Goal: Find specific page/section: Find specific page/section

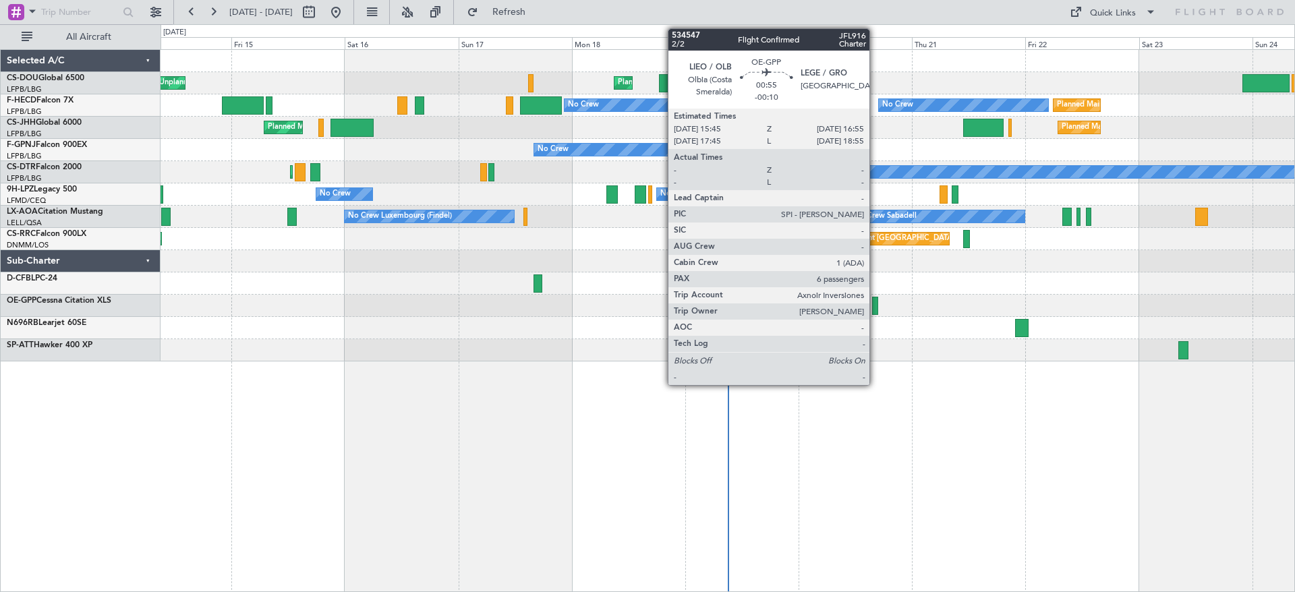
click at [875, 303] on div at bounding box center [875, 306] width 6 height 18
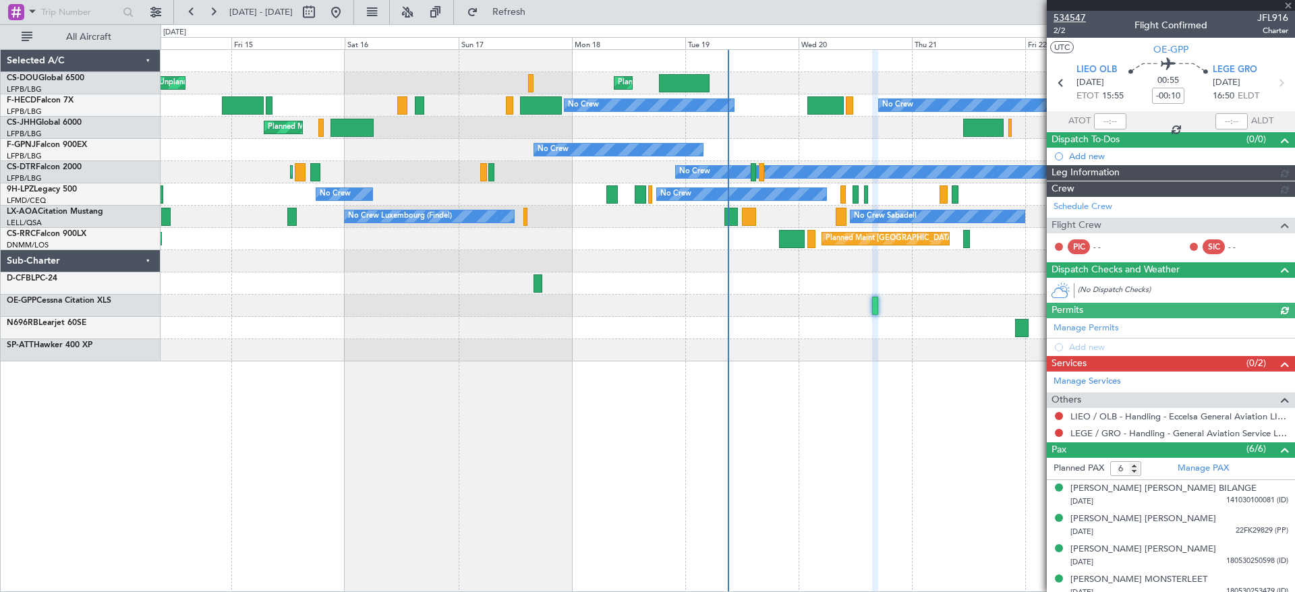
click at [1063, 13] on span "534547" at bounding box center [1069, 18] width 32 height 14
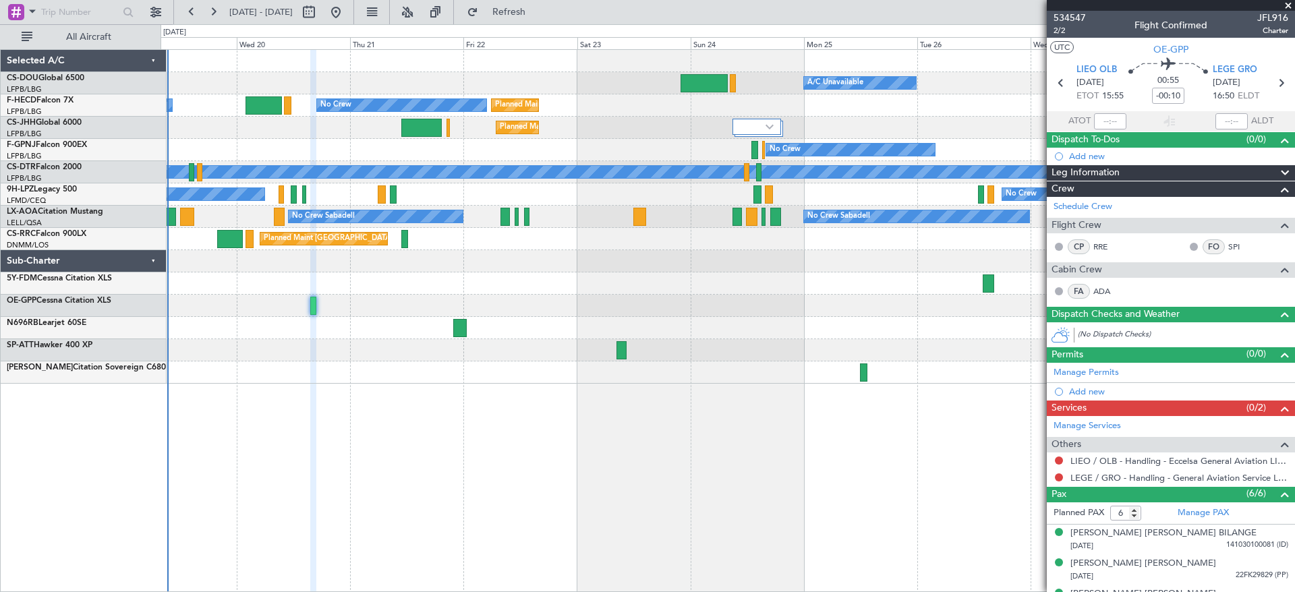
click at [654, 347] on div "Planned Maint [GEOGRAPHIC_DATA] ([GEOGRAPHIC_DATA]) A/C Unavailable Planned Mai…" at bounding box center [726, 217] width 1133 height 334
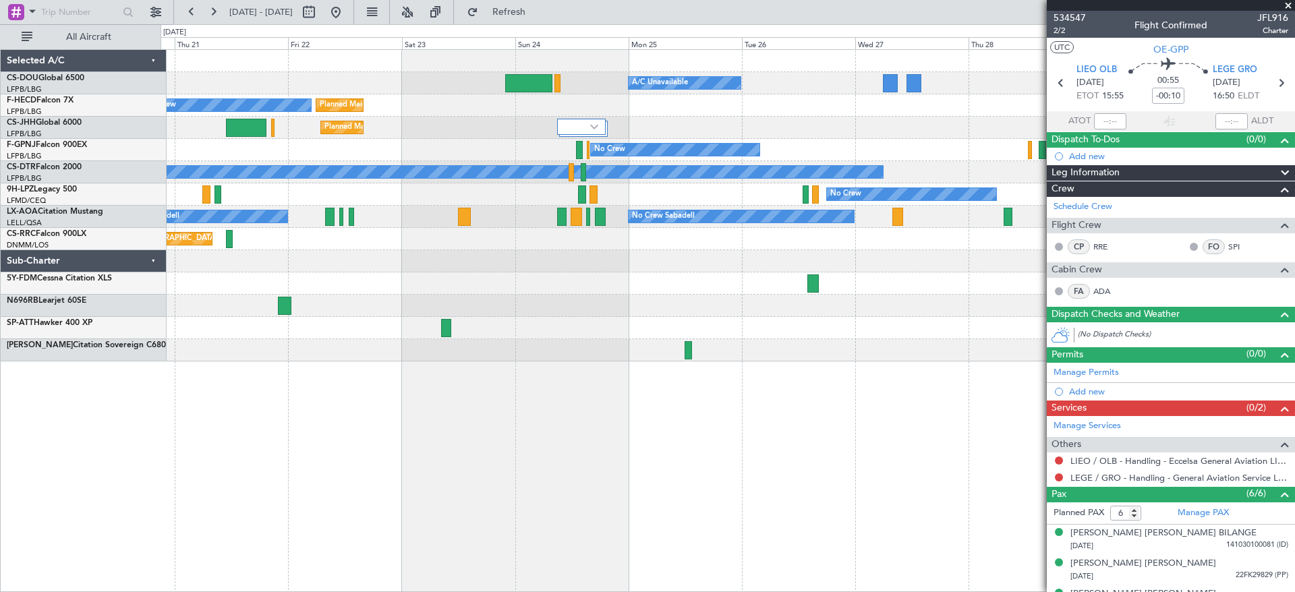
click at [1002, 332] on div "Planned Maint [GEOGRAPHIC_DATA] ([GEOGRAPHIC_DATA]) A/C Unavailable Planned Mai…" at bounding box center [726, 206] width 1133 height 312
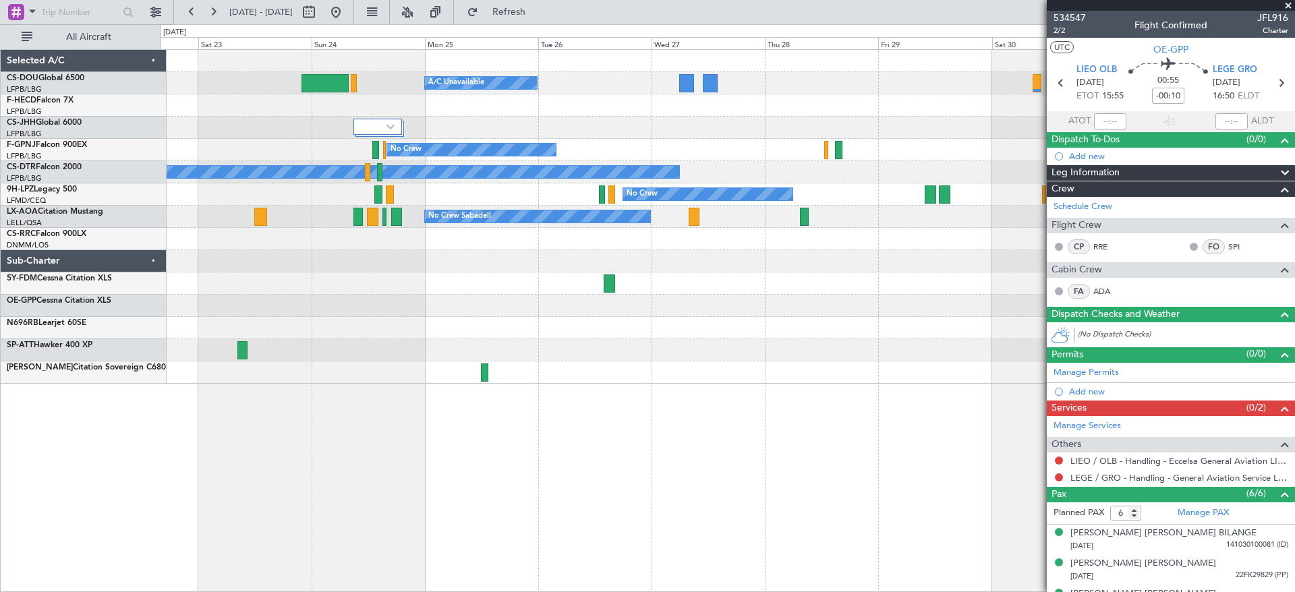
click at [418, 363] on div "Planned Maint [GEOGRAPHIC_DATA] ([GEOGRAPHIC_DATA]) A/C Unavailable Planned Mai…" at bounding box center [726, 217] width 1133 height 334
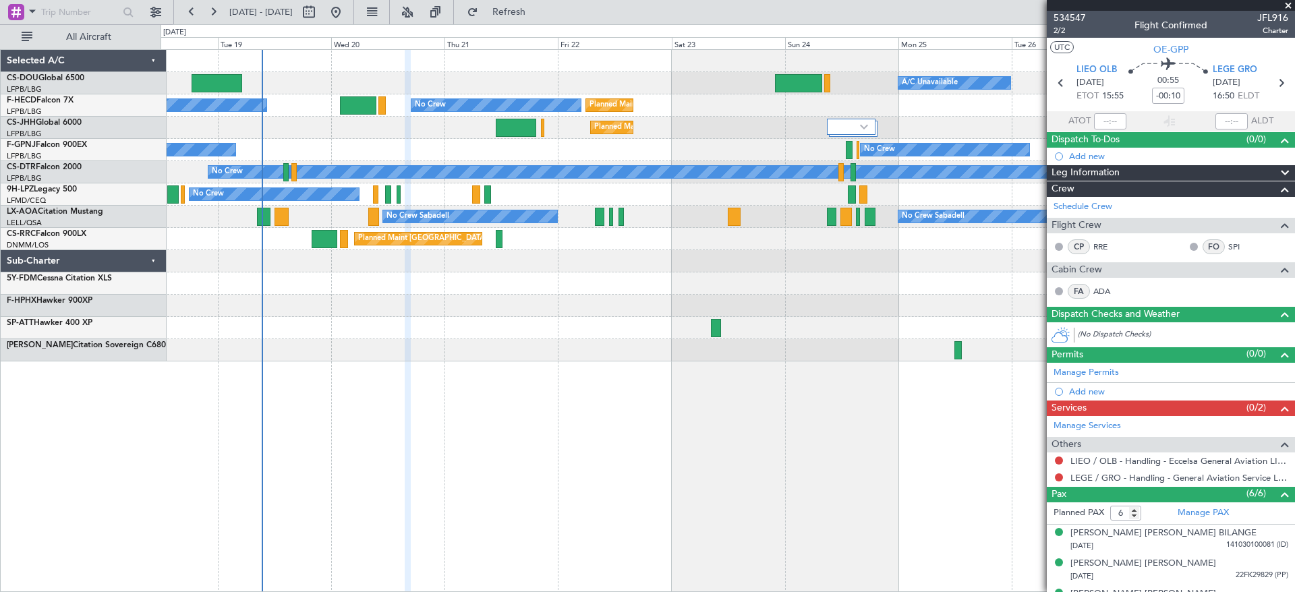
click at [924, 316] on div "Planned Maint [GEOGRAPHIC_DATA] ([GEOGRAPHIC_DATA]) A/C Unavailable Planned Mai…" at bounding box center [726, 206] width 1133 height 312
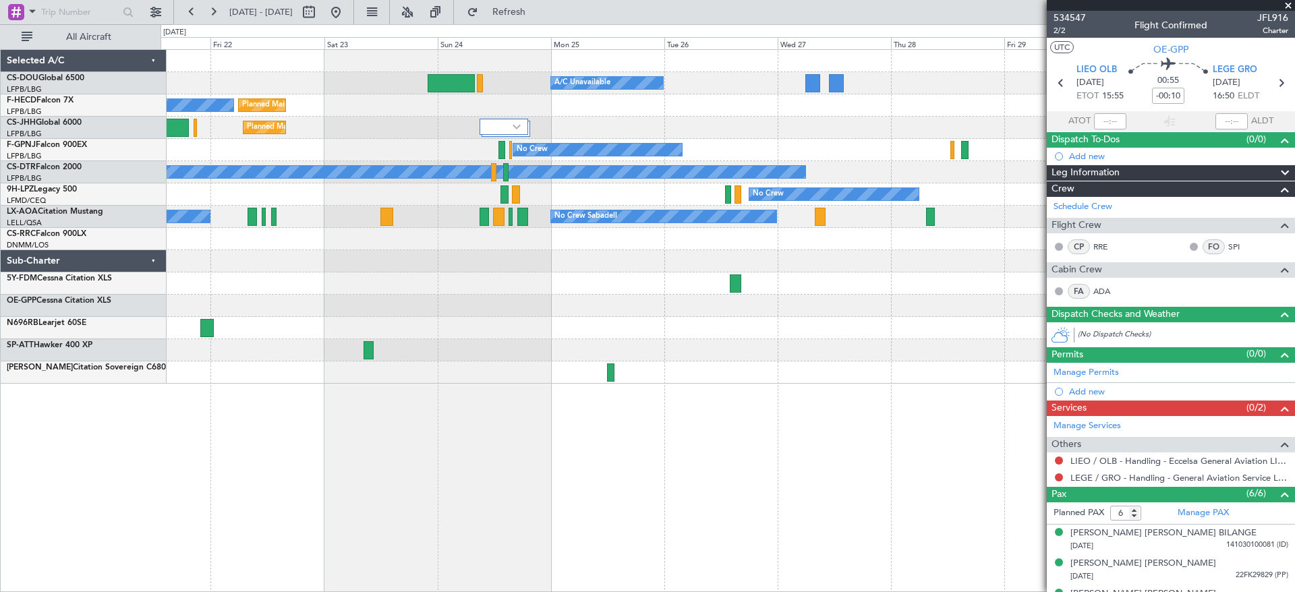
click at [587, 336] on div "Planned Maint [GEOGRAPHIC_DATA] ([GEOGRAPHIC_DATA]) A/C Unavailable Planned Mai…" at bounding box center [726, 217] width 1133 height 334
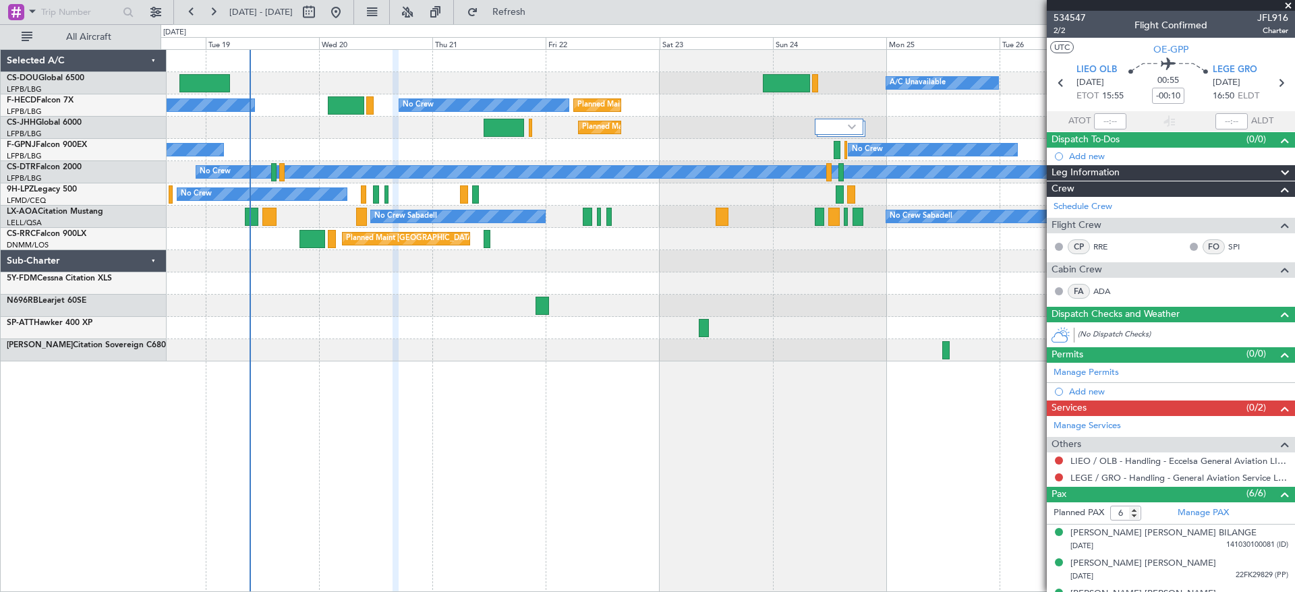
click at [722, 334] on div "Planned Maint [GEOGRAPHIC_DATA] ([GEOGRAPHIC_DATA]) A/C Unavailable Planned Mai…" at bounding box center [726, 206] width 1133 height 312
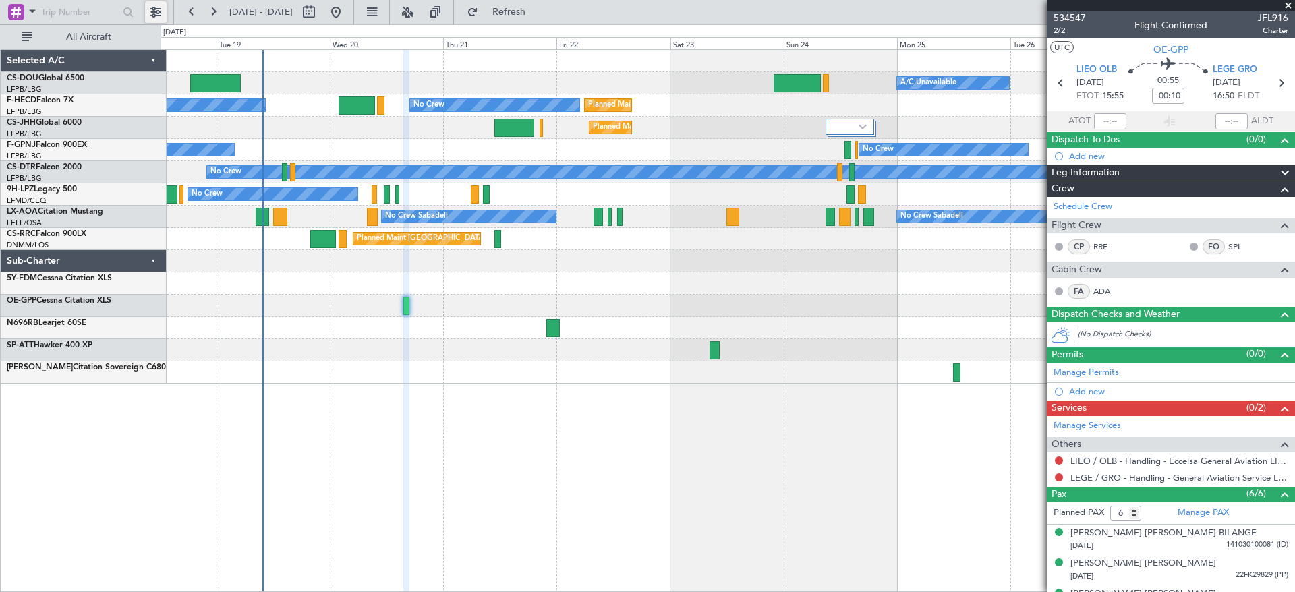
click at [160, 11] on button at bounding box center [156, 12] width 22 height 22
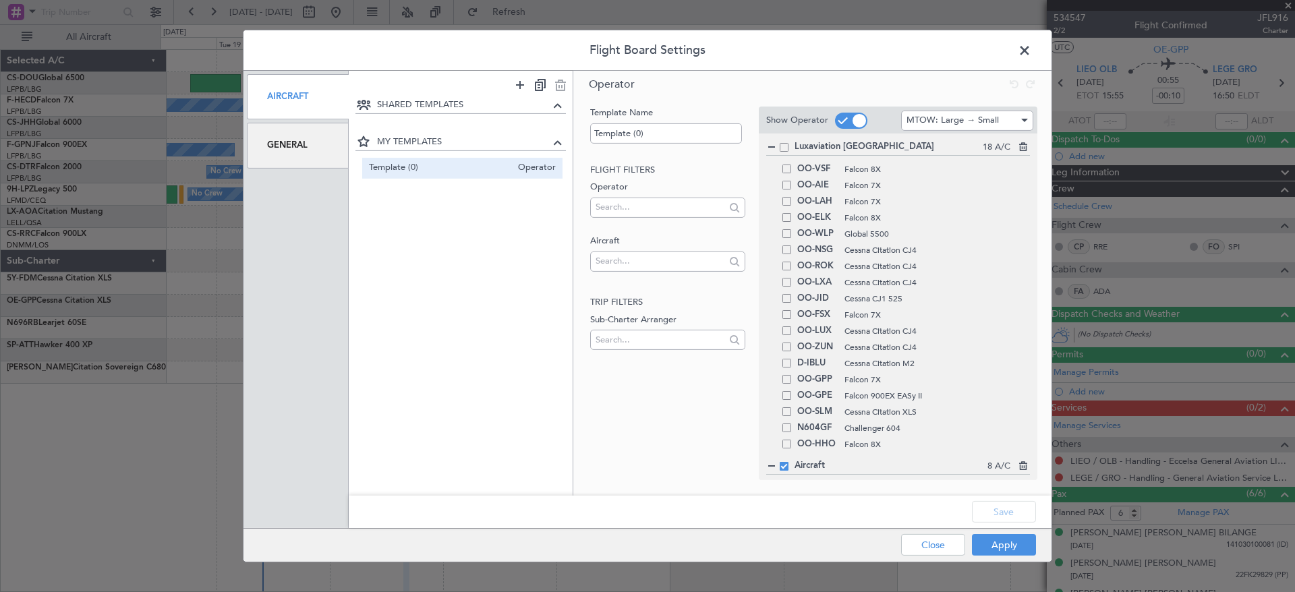
click at [302, 150] on div "General" at bounding box center [298, 145] width 102 height 45
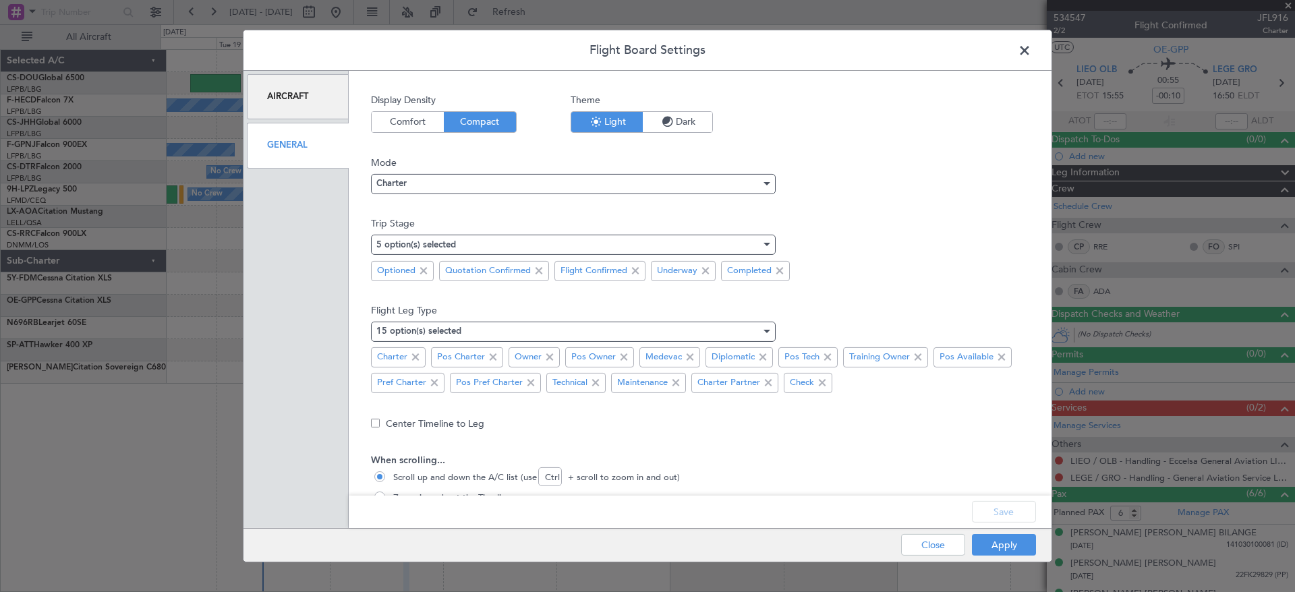
click at [1031, 48] on span at bounding box center [1031, 53] width 0 height 27
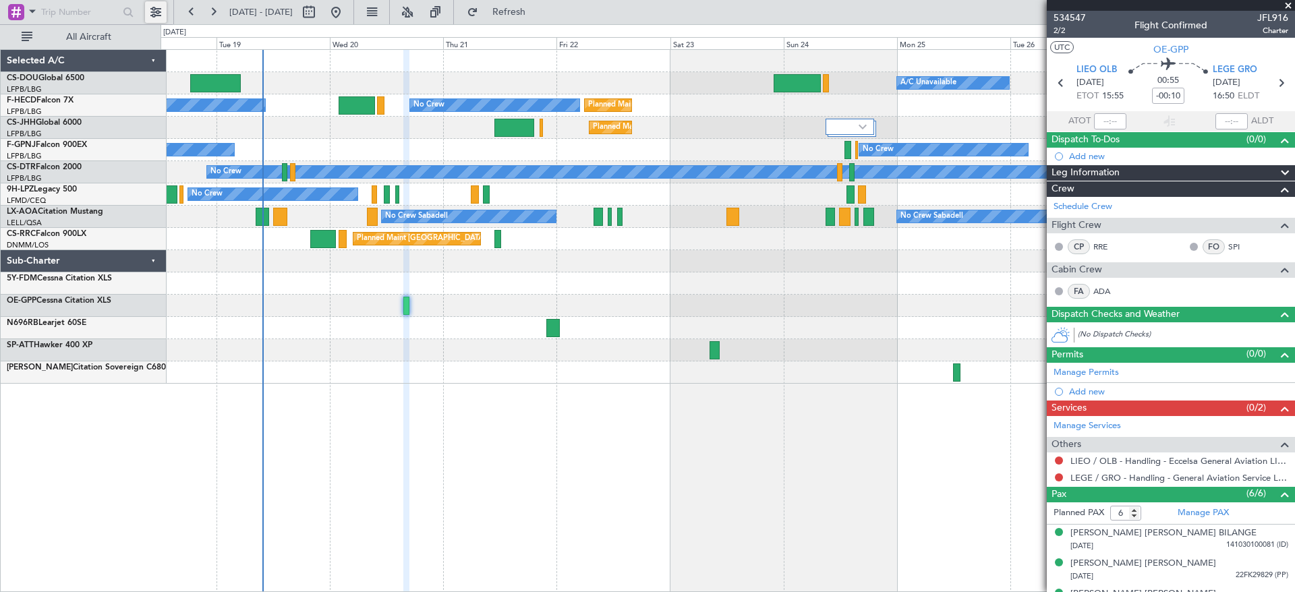
click at [152, 11] on button at bounding box center [156, 12] width 22 height 22
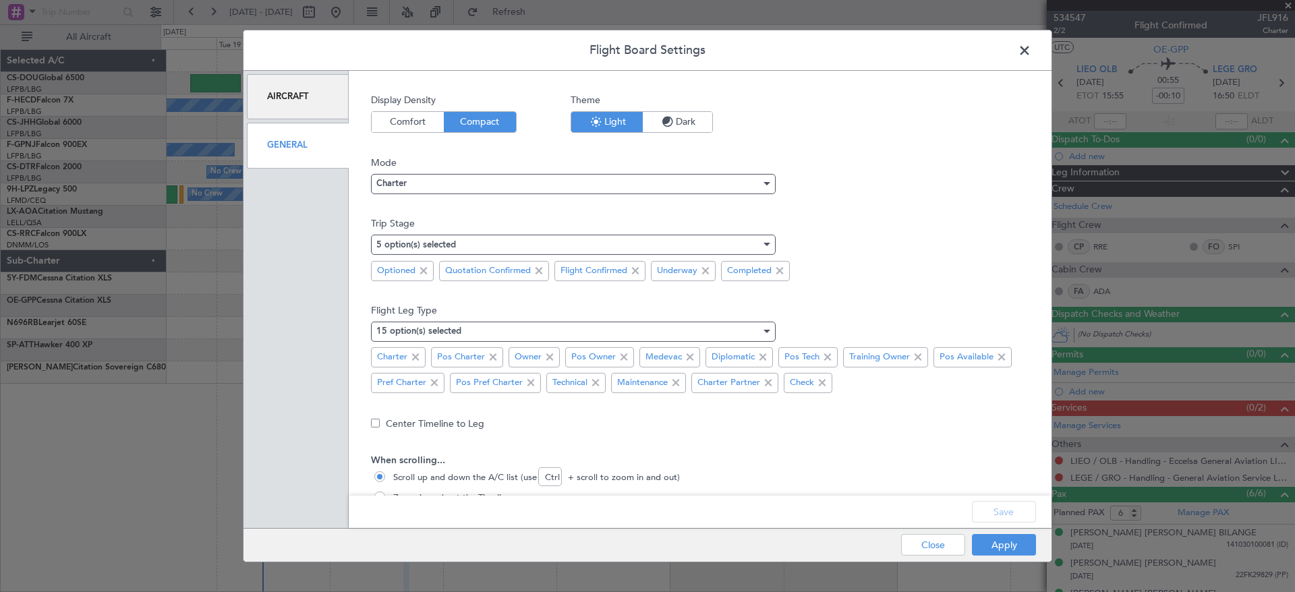
click at [312, 113] on div "Aircraft" at bounding box center [298, 96] width 102 height 45
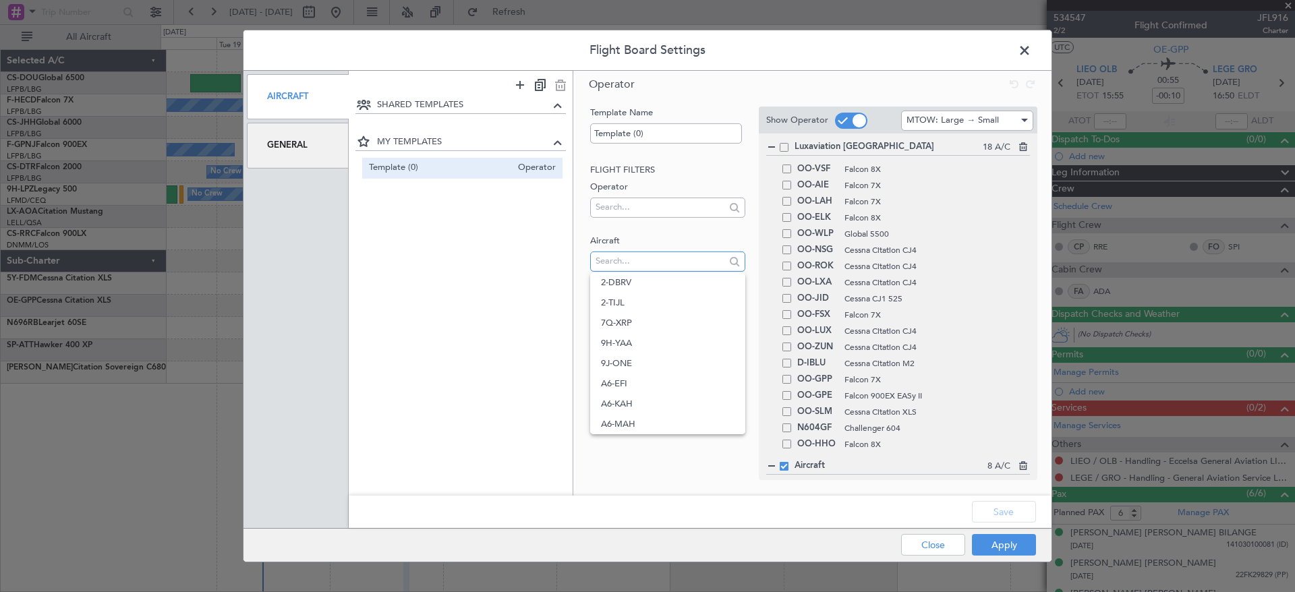
click at [636, 252] on input "text" at bounding box center [659, 261] width 129 height 20
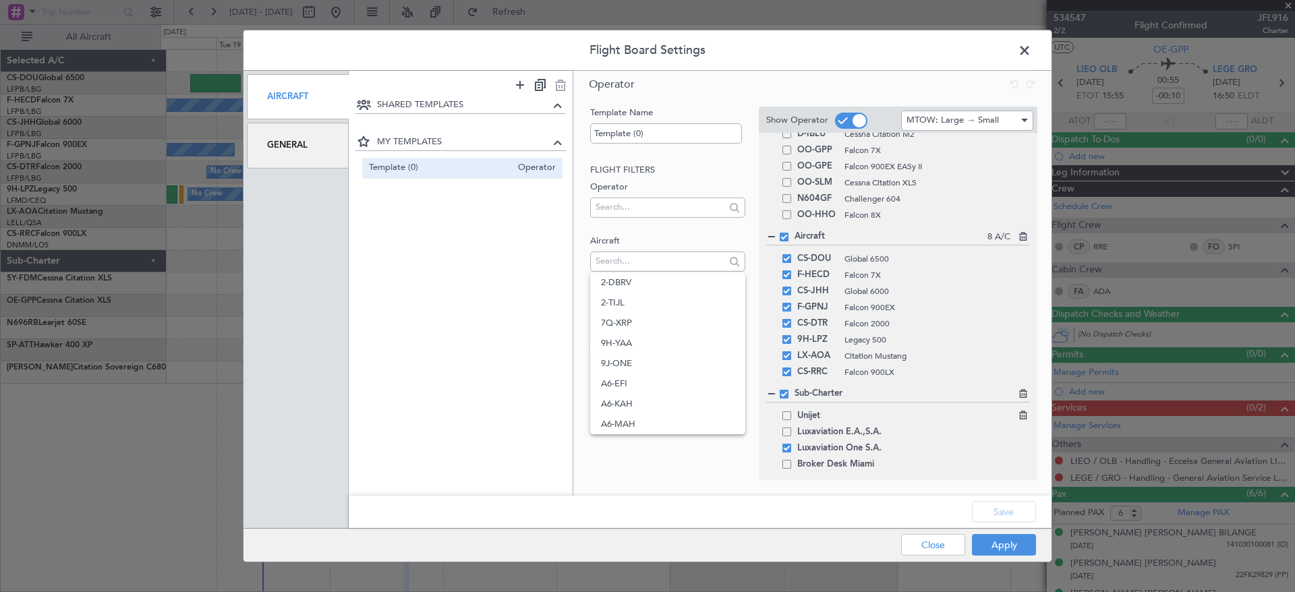
click at [786, 416] on span at bounding box center [786, 415] width 9 height 9
click at [792, 411] on input "checkbox" at bounding box center [792, 411] width 0 height 0
click at [783, 430] on span at bounding box center [786, 432] width 9 height 9
click at [792, 428] on input "checkbox" at bounding box center [792, 428] width 0 height 0
click at [1012, 509] on button "Save" at bounding box center [1004, 512] width 64 height 22
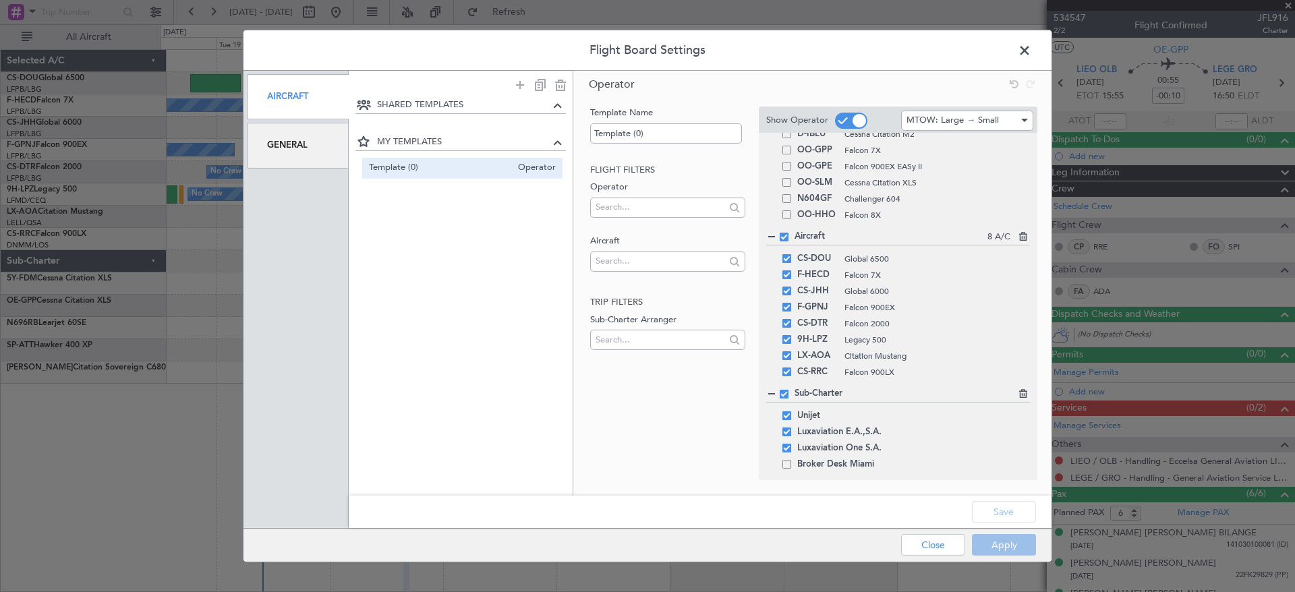
click at [1003, 543] on div "Apply Close" at bounding box center [942, 545] width 196 height 33
click at [1003, 544] on button "Apply" at bounding box center [1004, 545] width 64 height 22
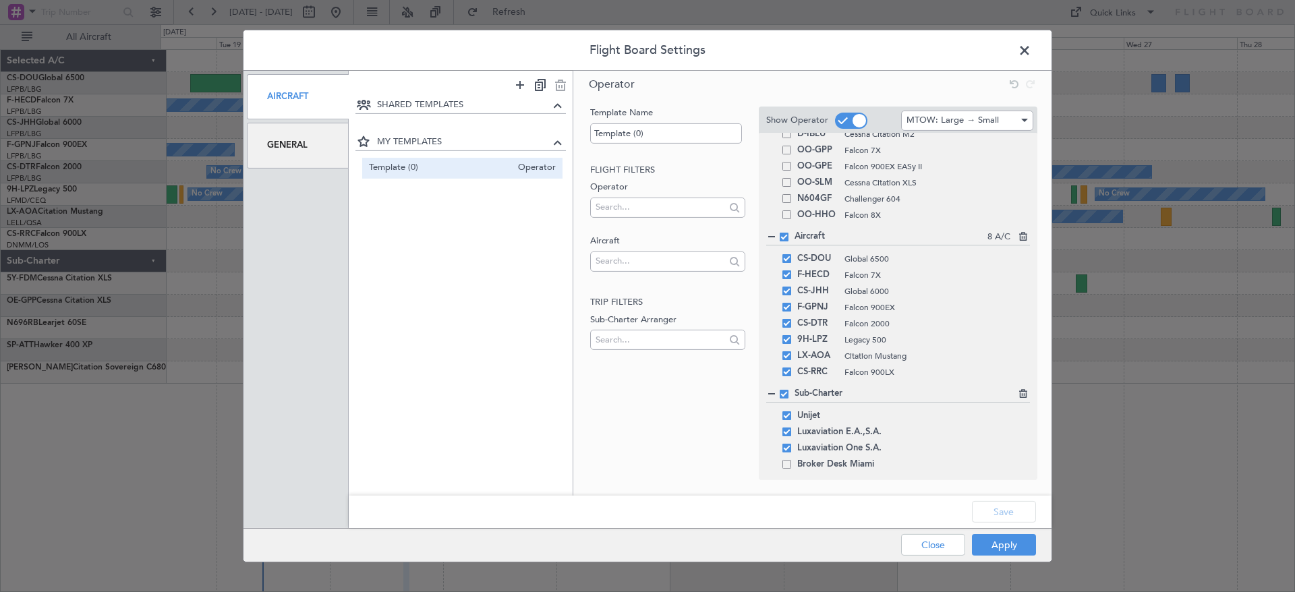
type input "0"
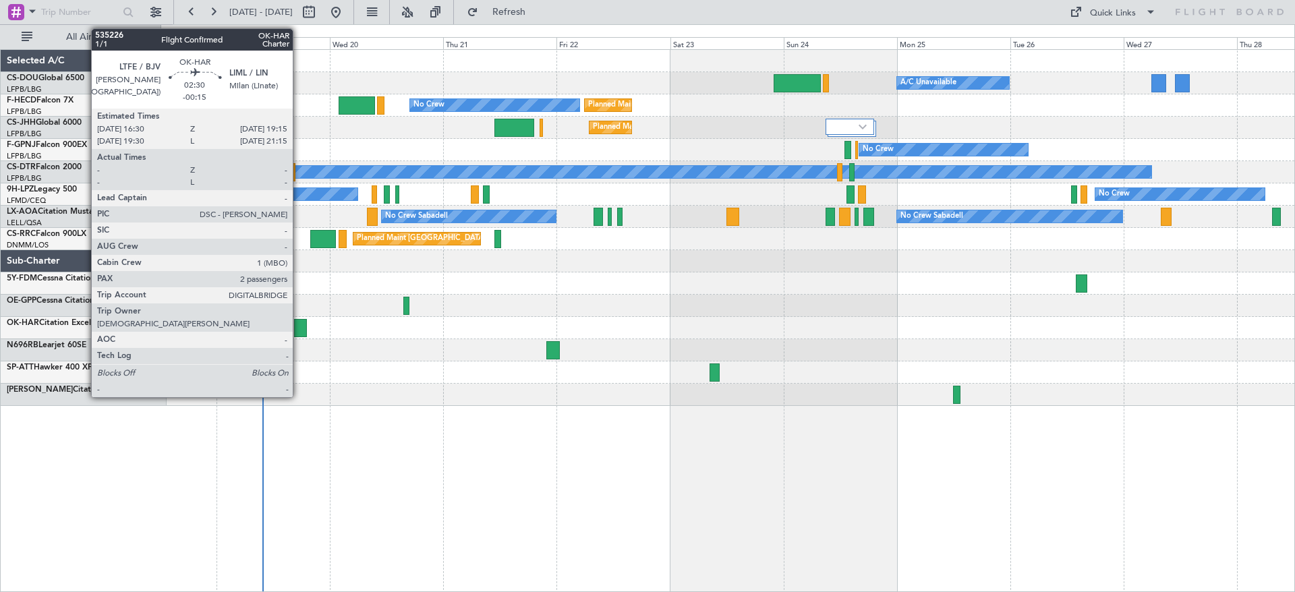
click at [299, 324] on div at bounding box center [300, 328] width 13 height 18
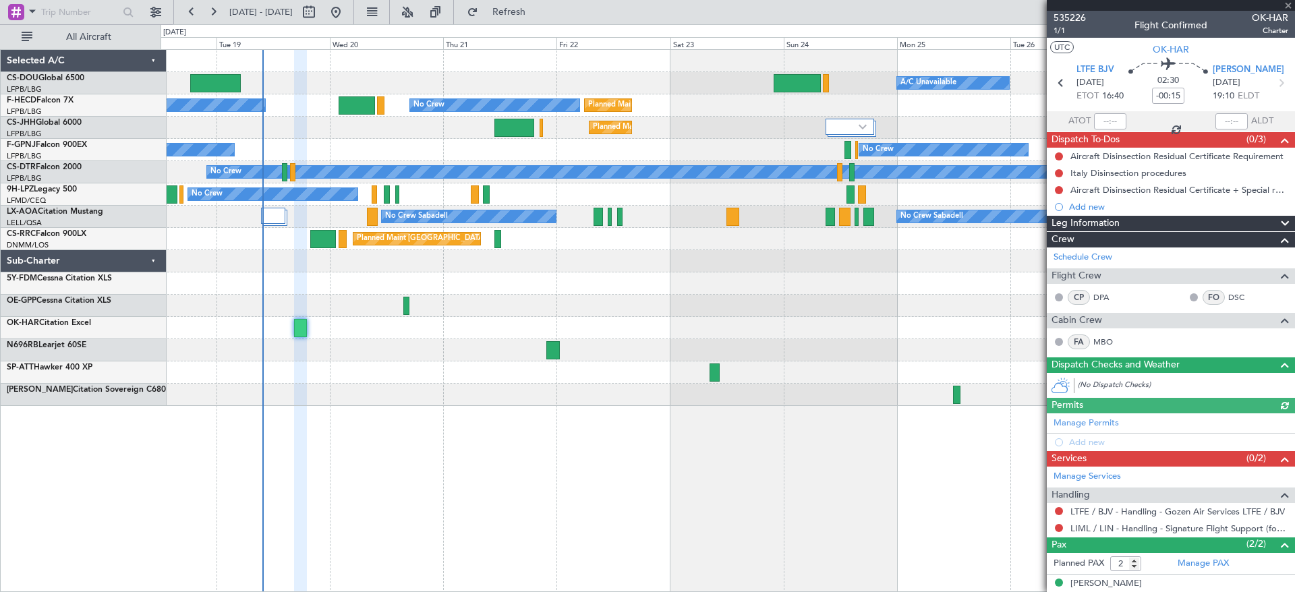
scroll to position [43, 0]
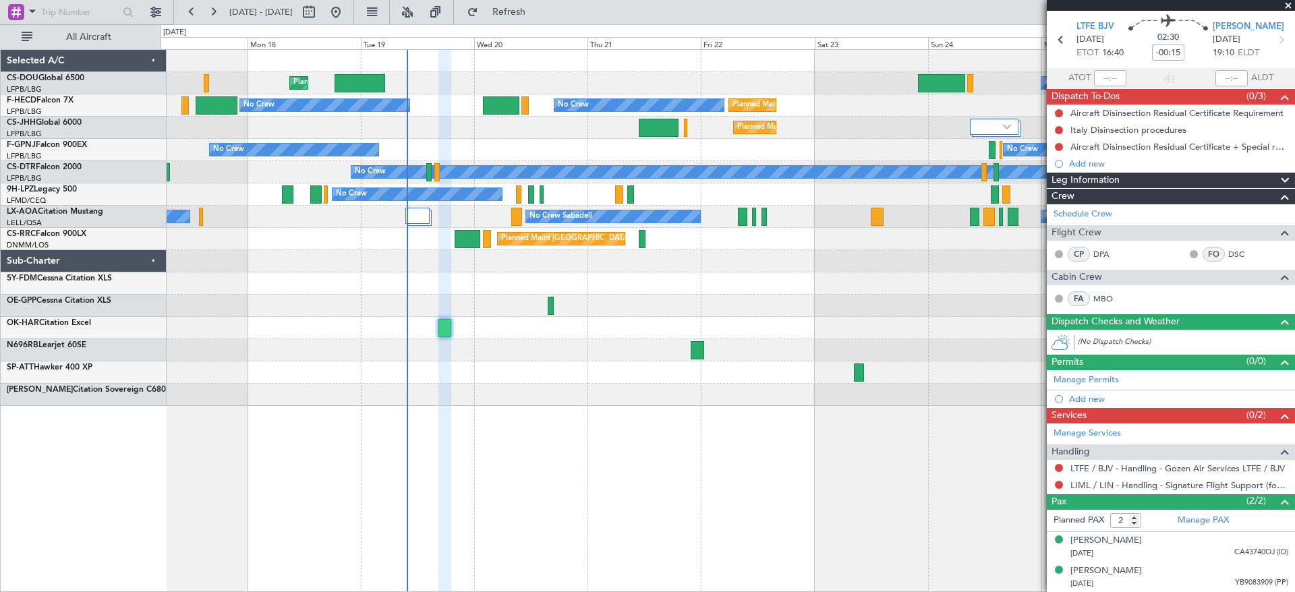
click at [962, 268] on div "Planned Maint [GEOGRAPHIC_DATA] ([GEOGRAPHIC_DATA]) A/C Unavailable Planned Mai…" at bounding box center [726, 228] width 1133 height 356
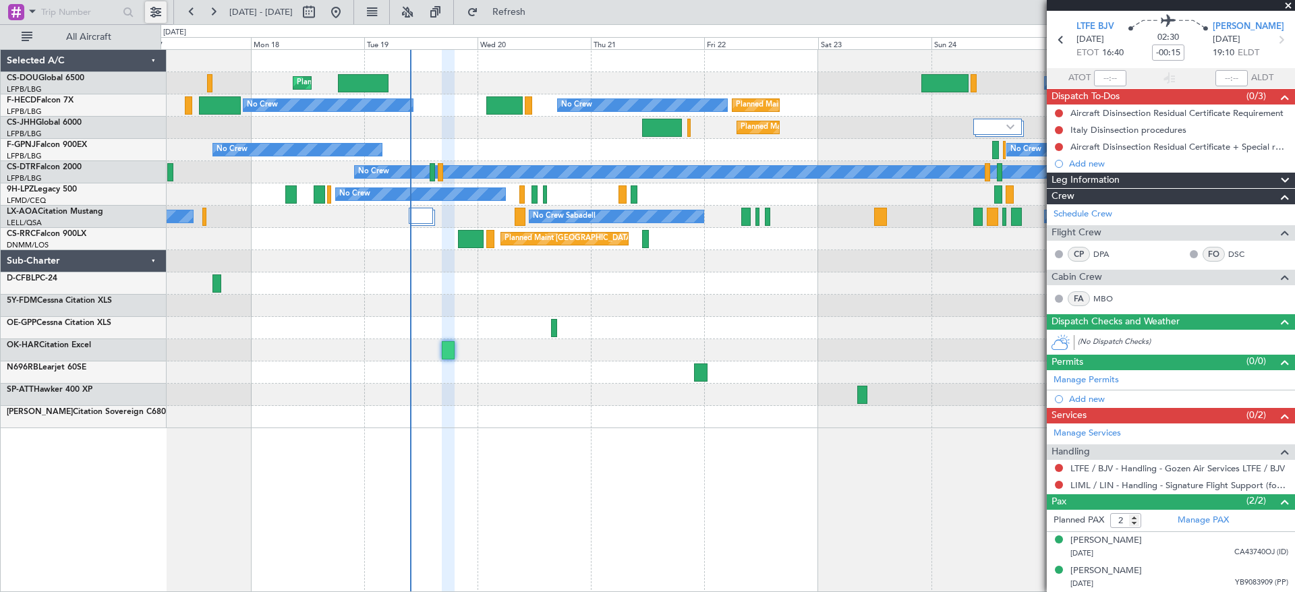
click at [155, 1] on button at bounding box center [156, 12] width 22 height 22
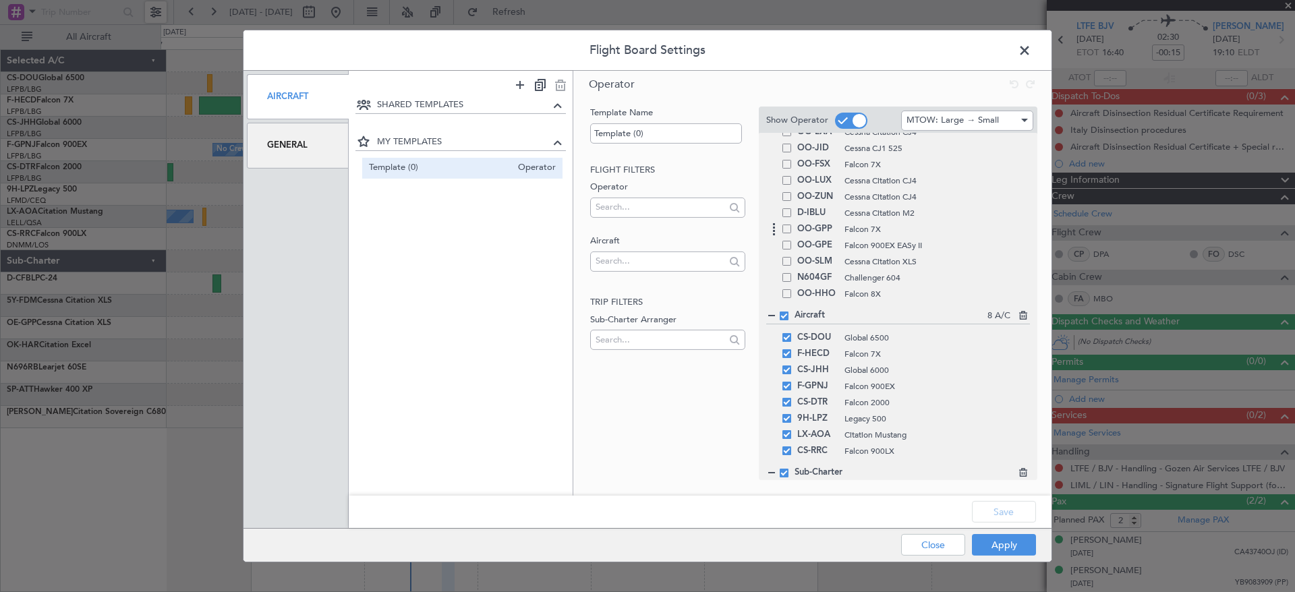
scroll to position [229, 0]
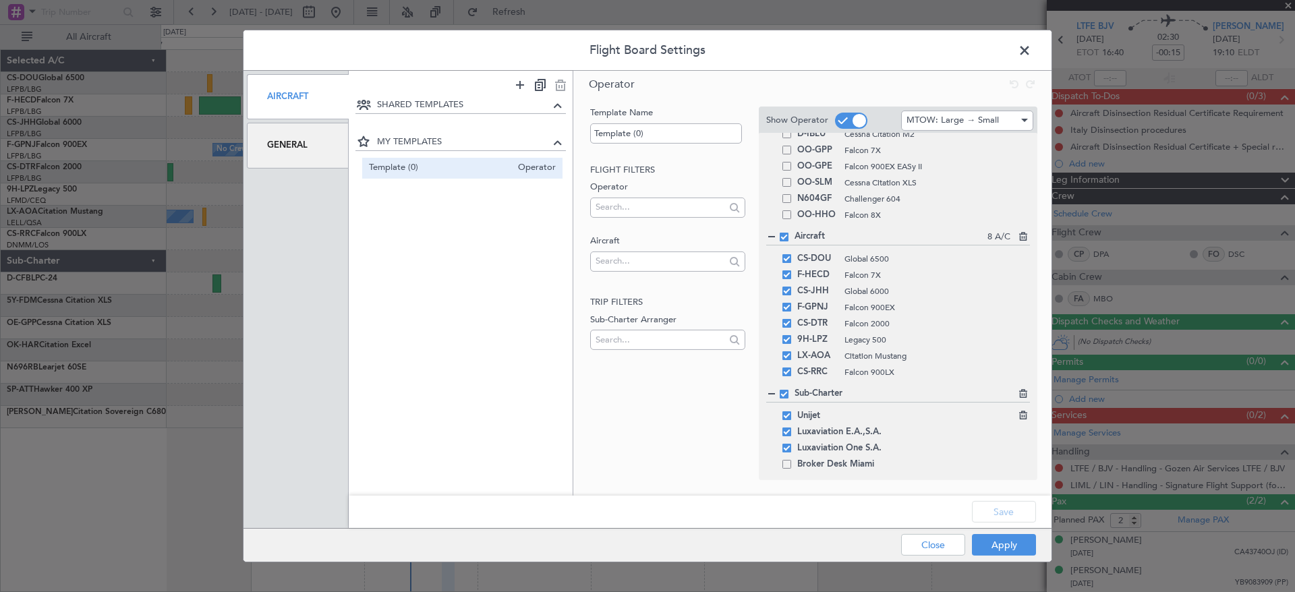
click at [796, 421] on div "Unijet" at bounding box center [898, 416] width 264 height 16
click at [789, 429] on span at bounding box center [786, 432] width 9 height 9
click at [792, 428] on input "checkbox" at bounding box center [792, 428] width 0 height 0
click at [788, 415] on span at bounding box center [786, 415] width 9 height 9
click at [792, 411] on input "checkbox" at bounding box center [792, 411] width 0 height 0
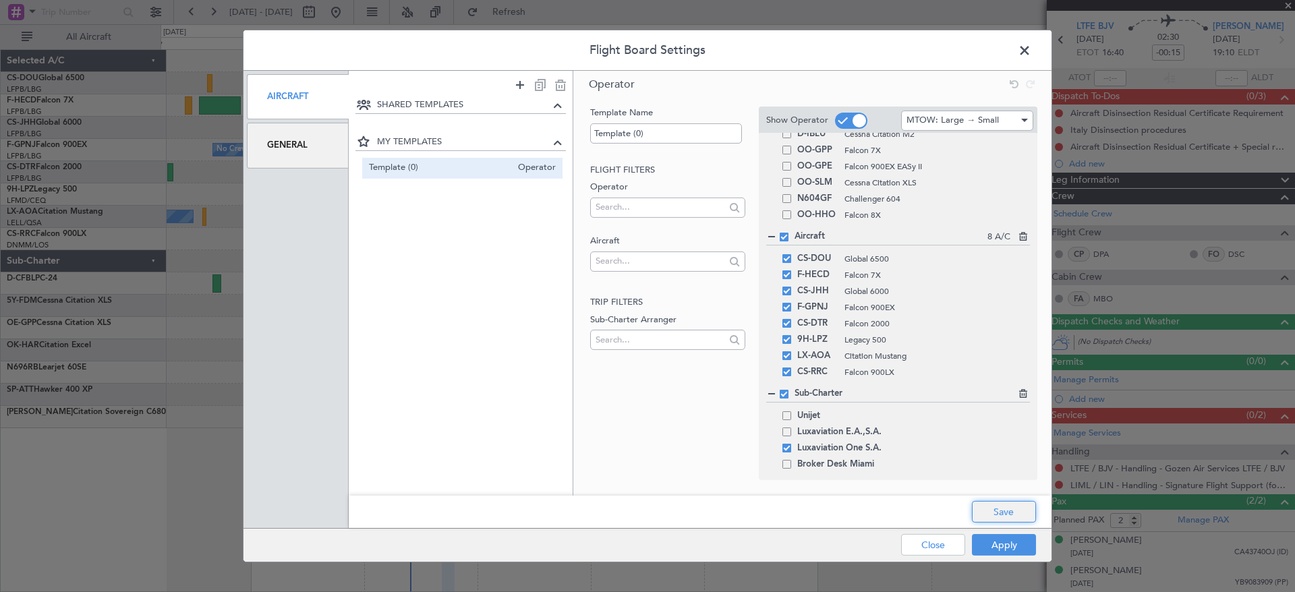
click at [1007, 507] on button "Save" at bounding box center [1004, 512] width 64 height 22
click at [1008, 543] on div "Apply Close" at bounding box center [942, 545] width 196 height 33
click at [1008, 543] on button "Apply" at bounding box center [1004, 545] width 64 height 22
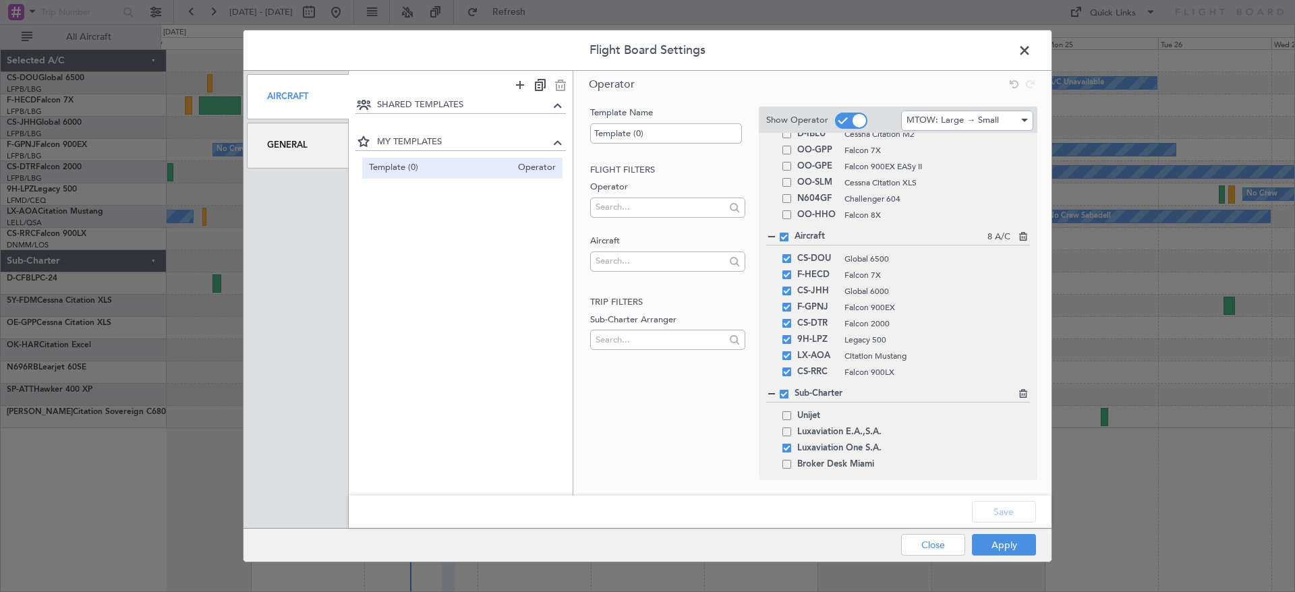
type input "0"
